Goal: Information Seeking & Learning: Learn about a topic

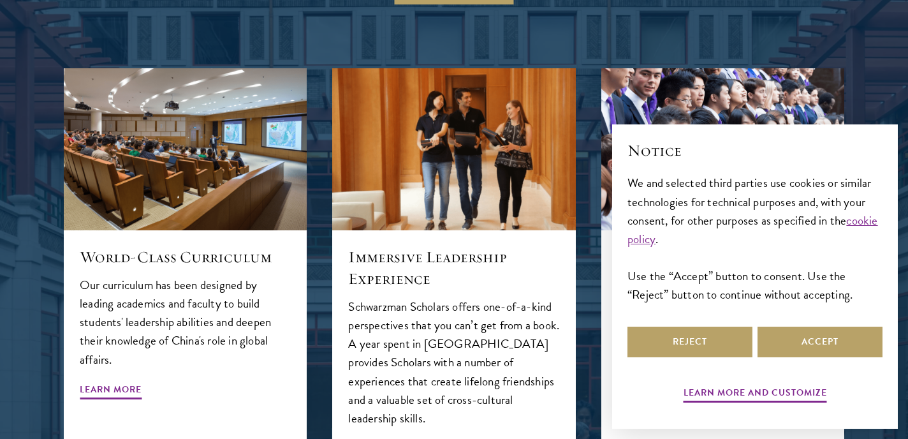
scroll to position [1313, 0]
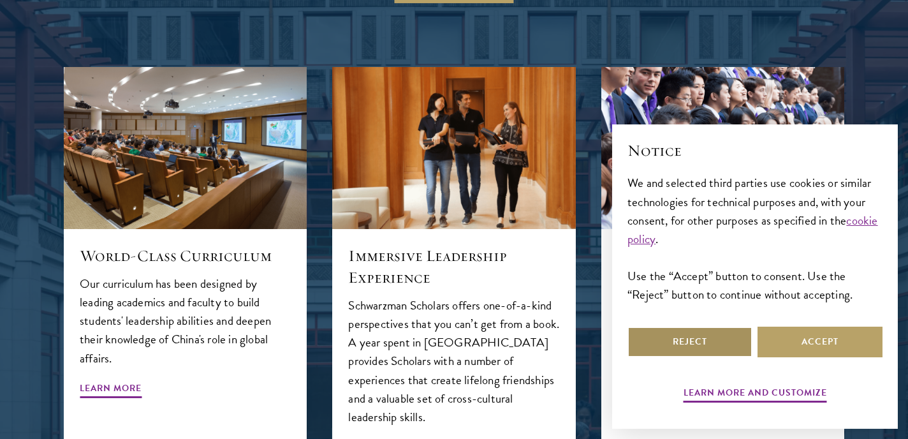
click at [704, 341] on button "Reject" at bounding box center [689, 341] width 125 height 31
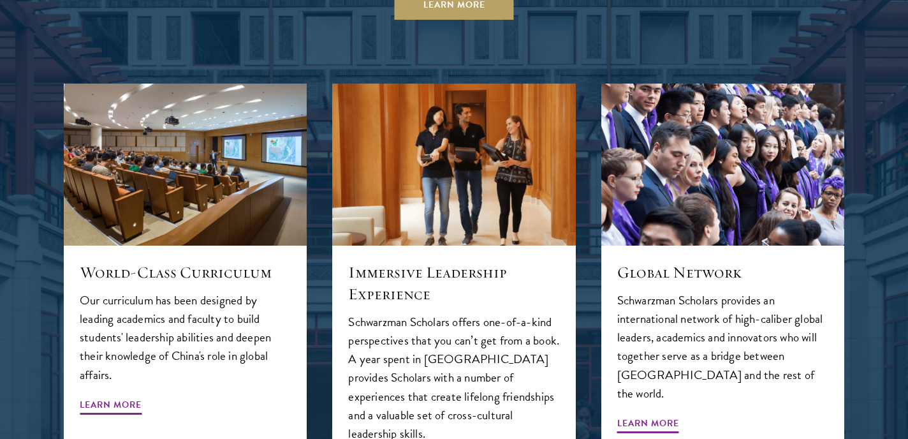
scroll to position [1299, 0]
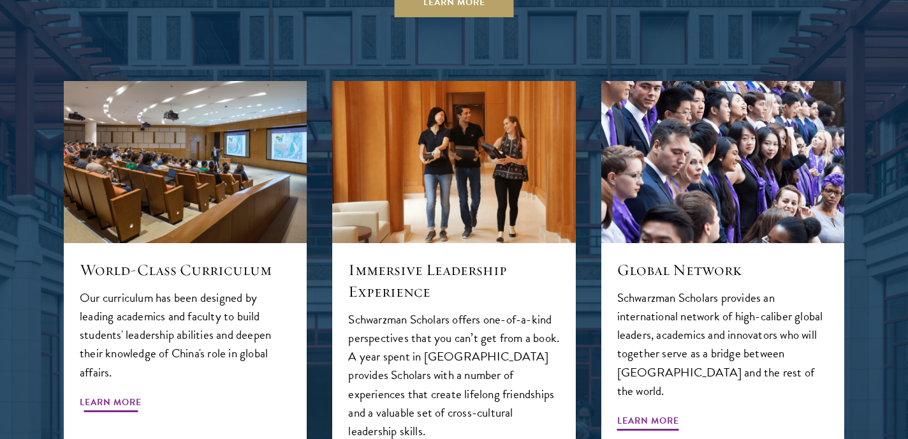
click at [184, 288] on p "Our curriculum has been designed by leading academics and faculty to build stud…" at bounding box center [185, 334] width 211 height 92
click at [125, 394] on span "Learn More" at bounding box center [111, 404] width 62 height 20
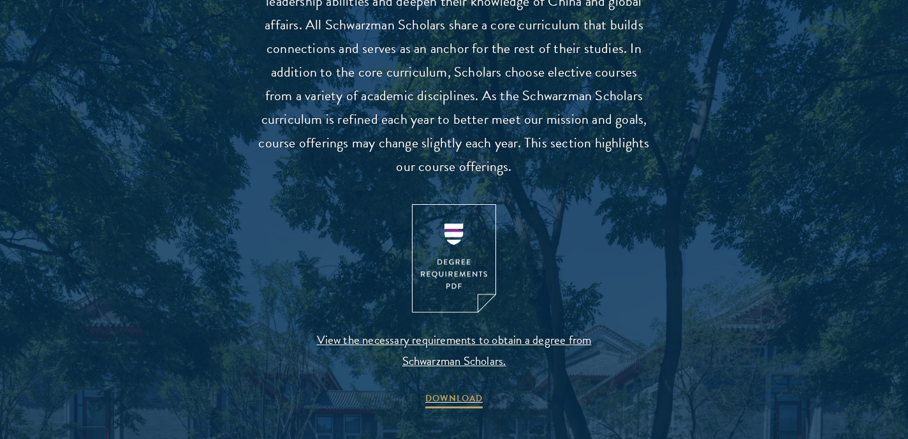
scroll to position [1284, 0]
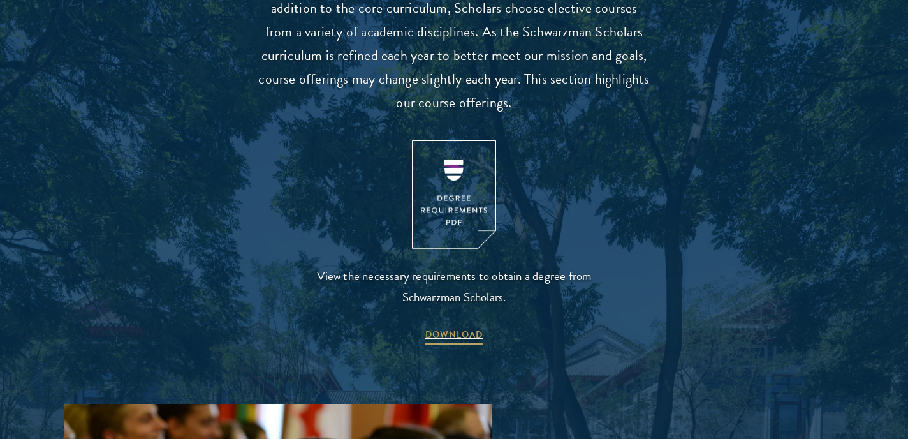
click at [440, 212] on img at bounding box center [454, 194] width 84 height 109
click at [453, 188] on img at bounding box center [454, 194] width 84 height 109
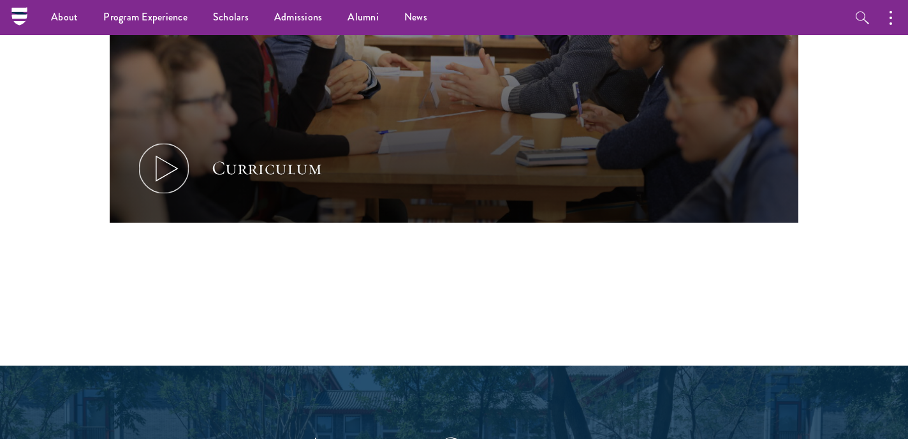
scroll to position [379, 0]
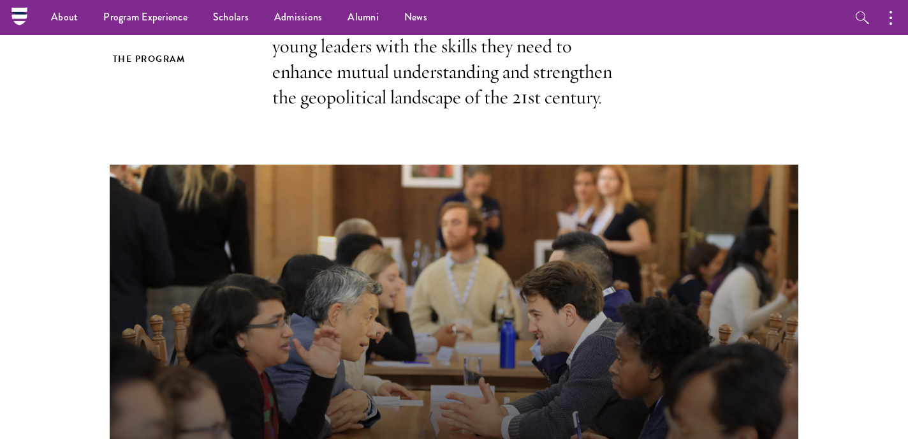
click at [523, 218] on button "Curriculum" at bounding box center [454, 358] width 688 height 388
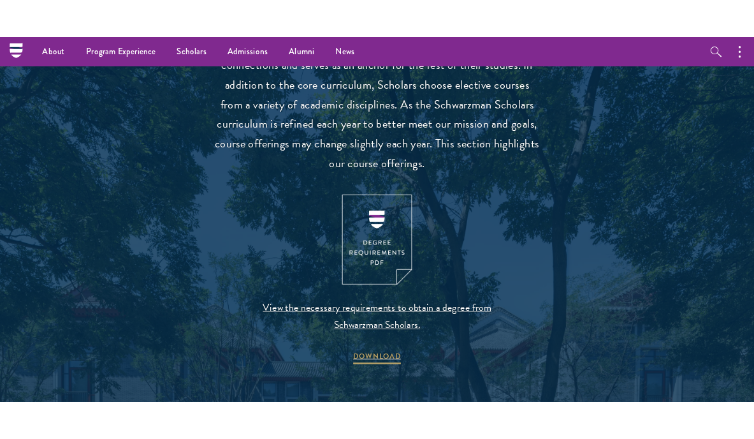
scroll to position [1014, 0]
